Goal: Check status: Check status

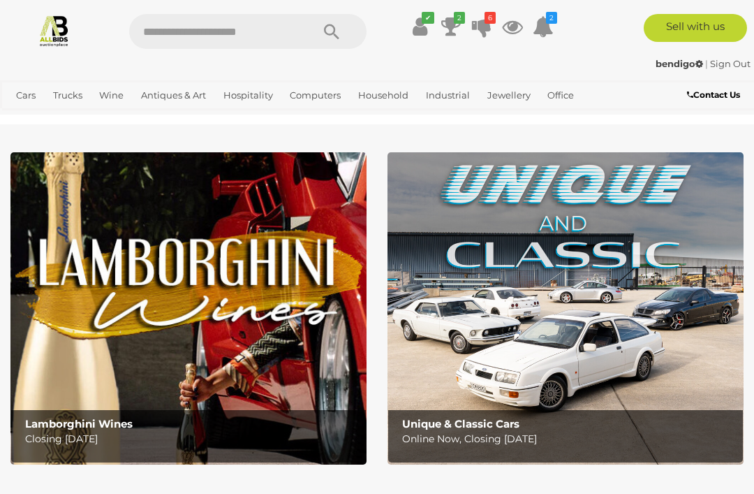
click at [482, 22] on icon at bounding box center [482, 26] width 20 height 25
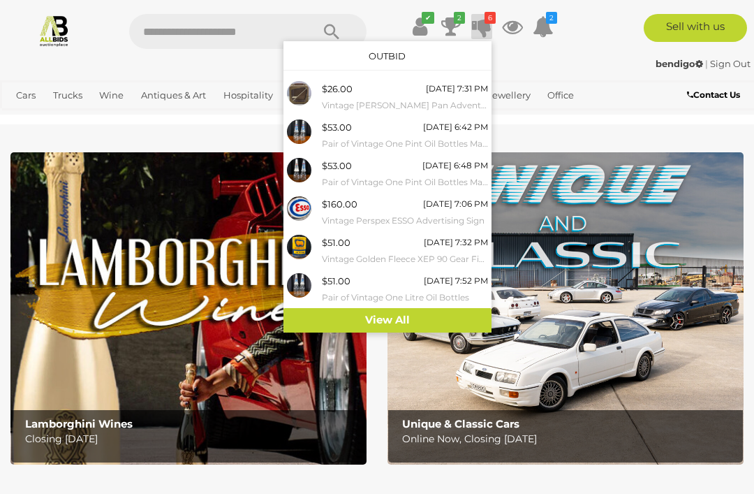
click at [404, 318] on link "View All" at bounding box center [388, 320] width 208 height 24
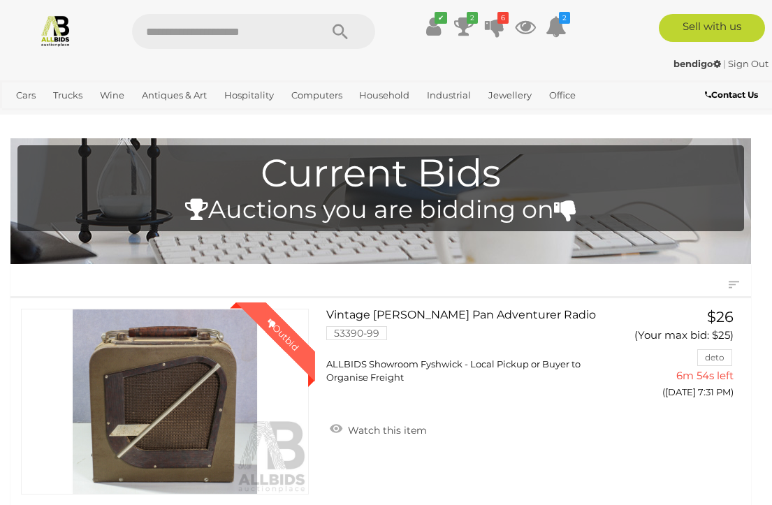
click at [432, 29] on icon at bounding box center [433, 26] width 15 height 25
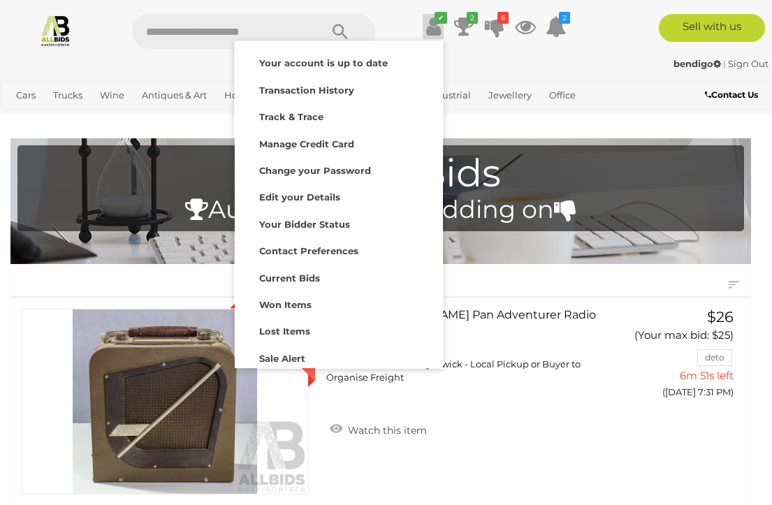
click at [291, 302] on strong "Won Items" at bounding box center [285, 304] width 52 height 11
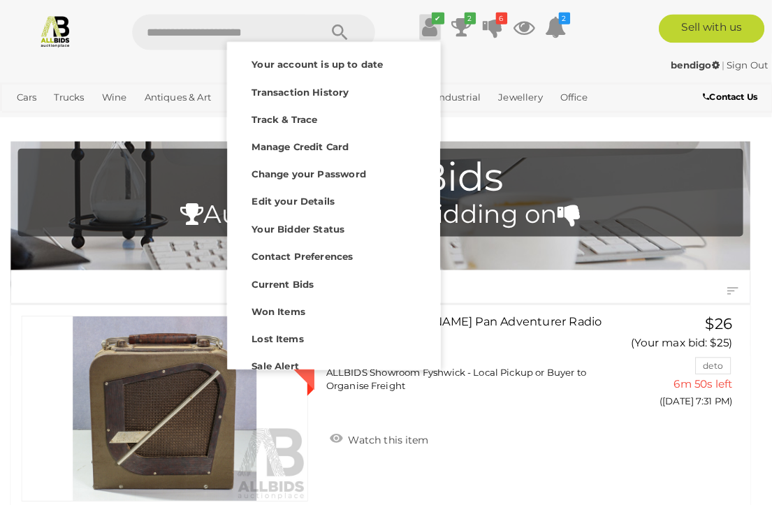
scroll to position [1, 0]
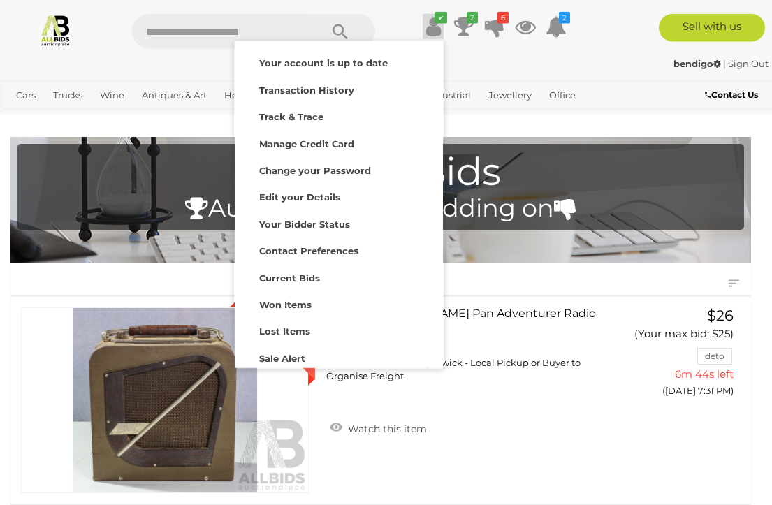
click at [284, 331] on strong "Lost Items" at bounding box center [284, 330] width 51 height 11
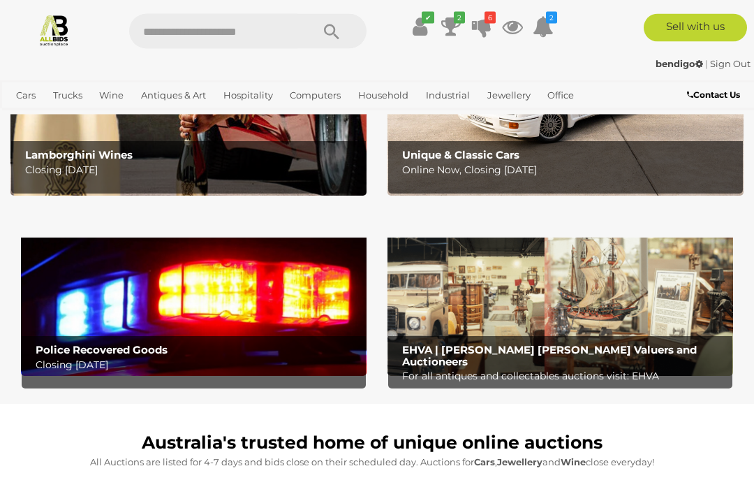
scroll to position [266, 0]
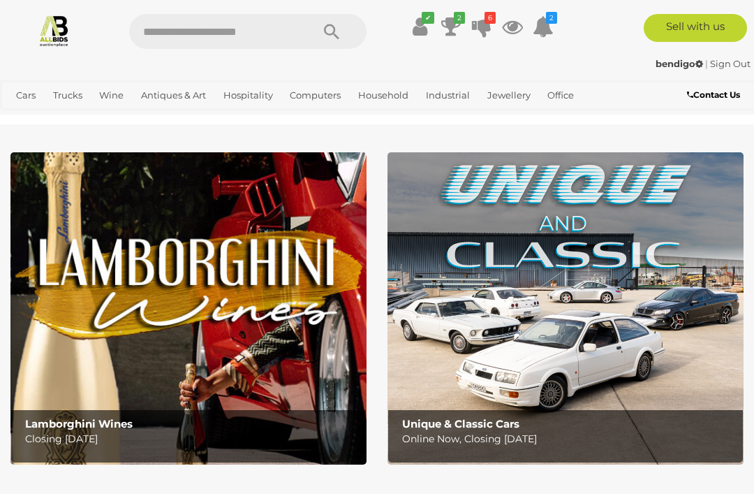
click at [422, 25] on icon at bounding box center [420, 26] width 15 height 25
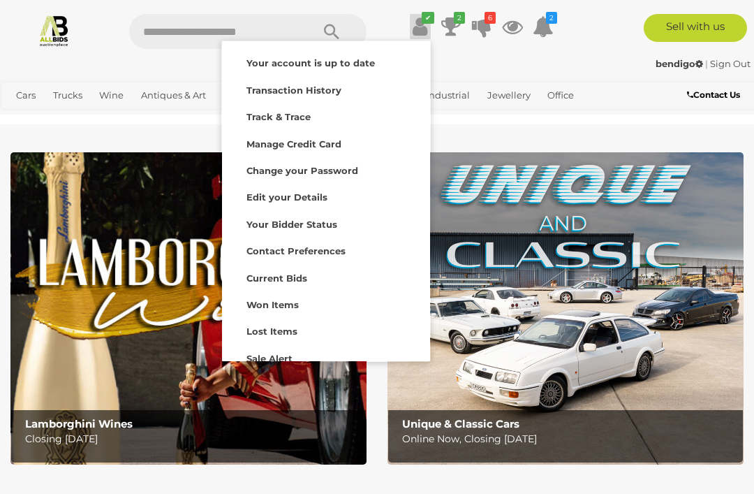
click at [282, 328] on strong "Lost Items" at bounding box center [272, 330] width 51 height 11
click at [514, 52] on div "✔ Track & Trace 2 6" at bounding box center [377, 26] width 754 height 52
